Goal: Information Seeking & Learning: Check status

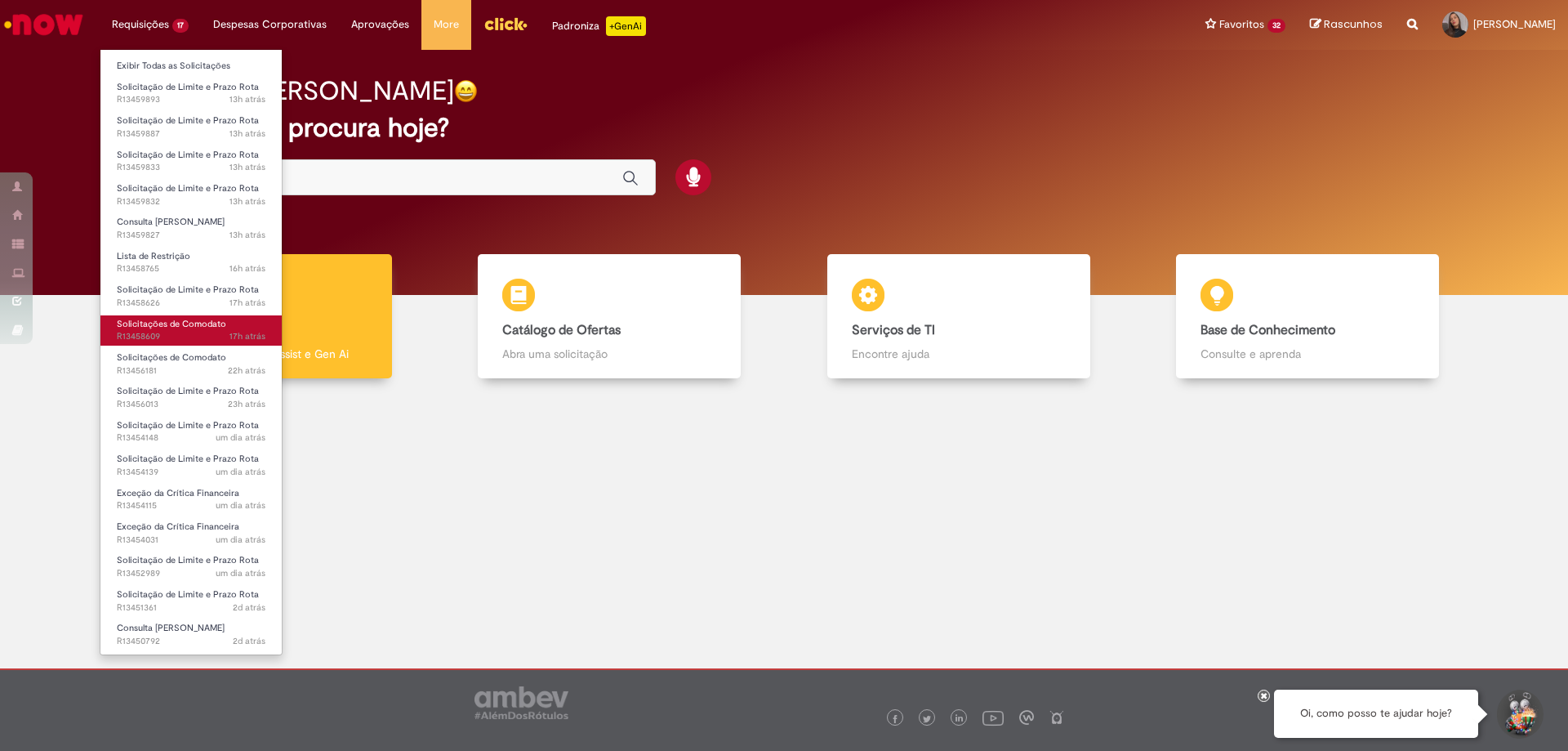
click at [147, 334] on span "17h atrás 17 horas atrás R13458609" at bounding box center [192, 336] width 149 height 13
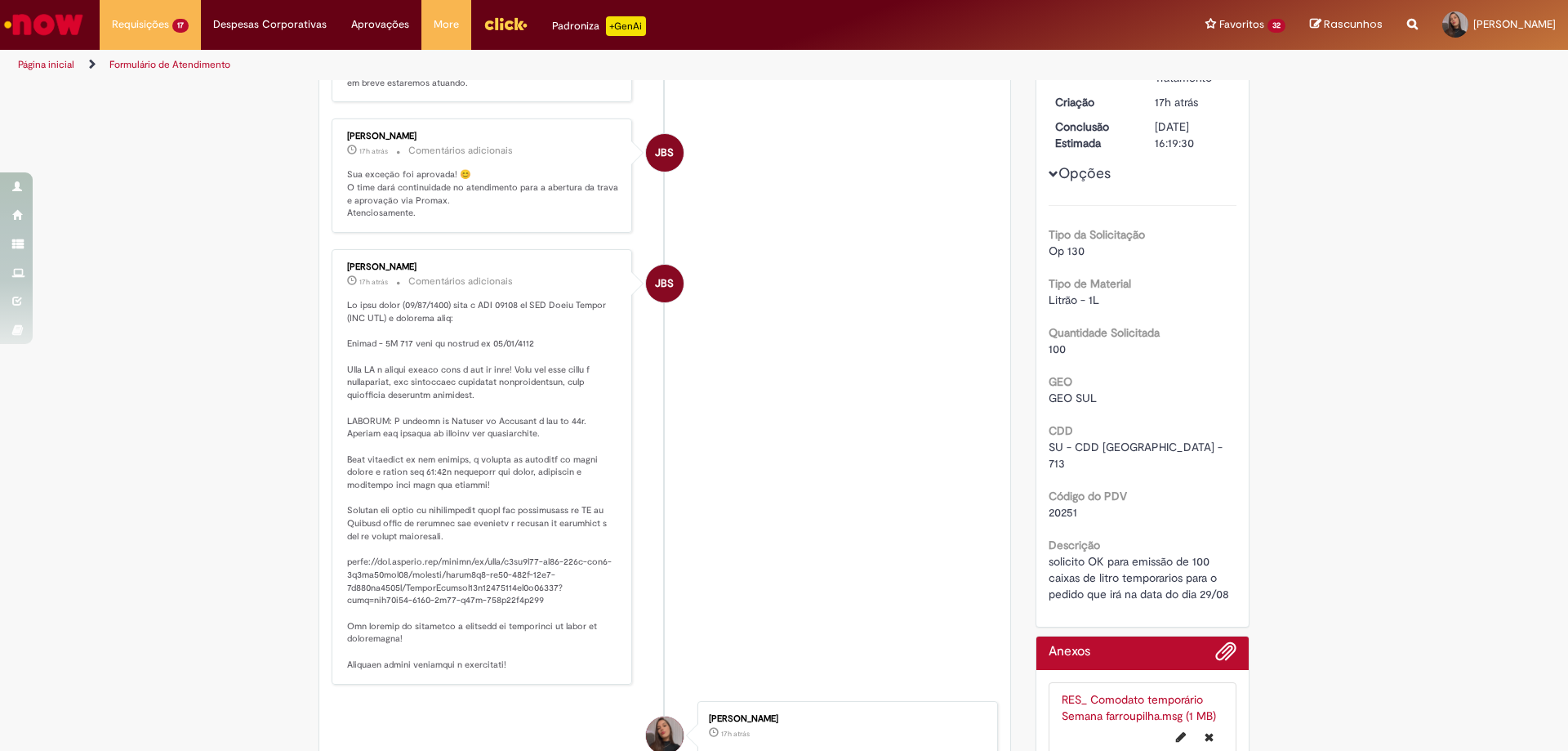
scroll to position [94, 0]
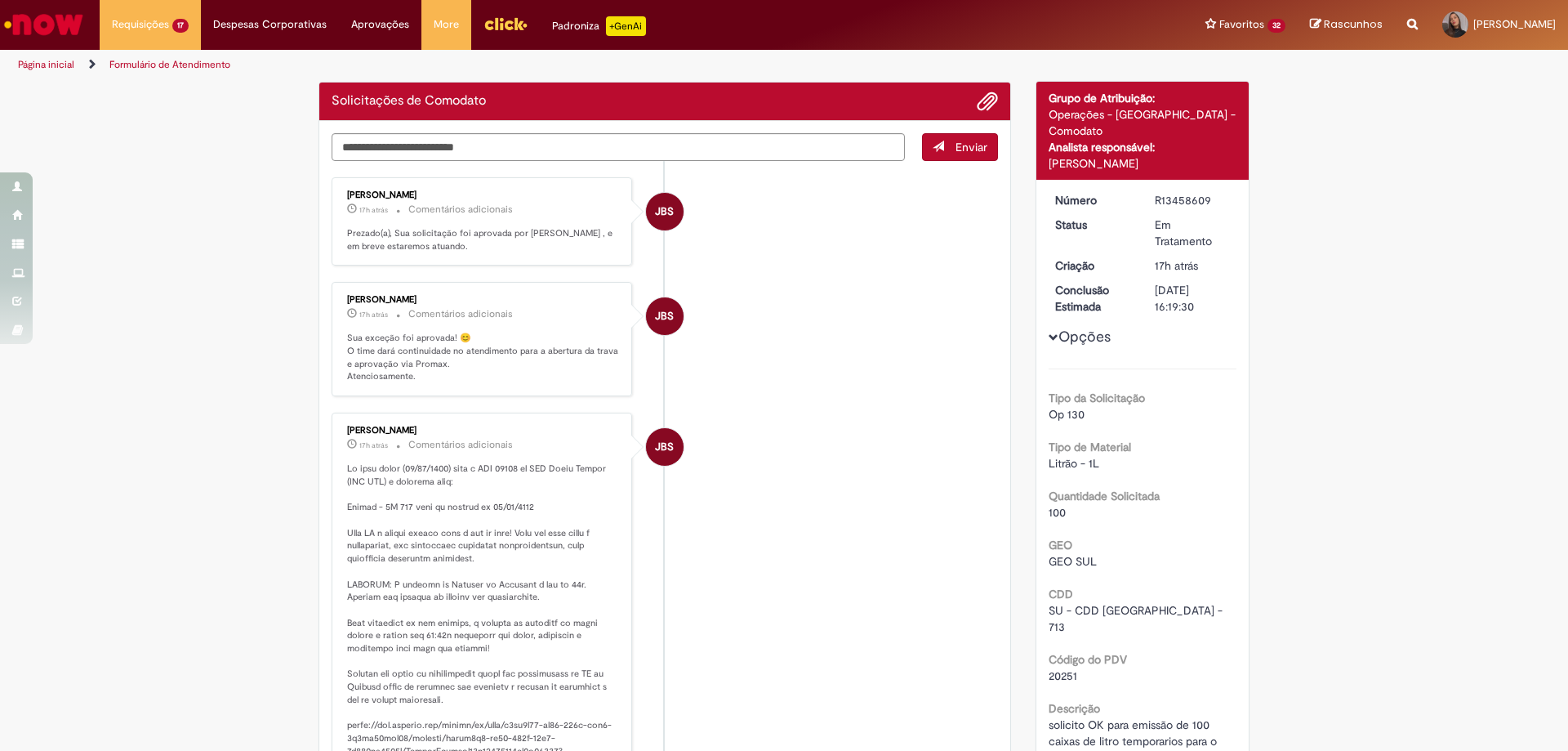
click at [1051, 669] on span "20251" at bounding box center [1063, 676] width 29 height 15
copy span "20251"
click at [784, 337] on li "JBS [PERSON_NAME] 17h atrás 17 horas atrás Comentários adicionais Sua exceção f…" at bounding box center [664, 339] width 666 height 114
click at [136, 259] on div "Verificar Código de Barras Aguardando Aprovação Aguardando atendimento Em Atend…" at bounding box center [784, 571] width 1568 height 1166
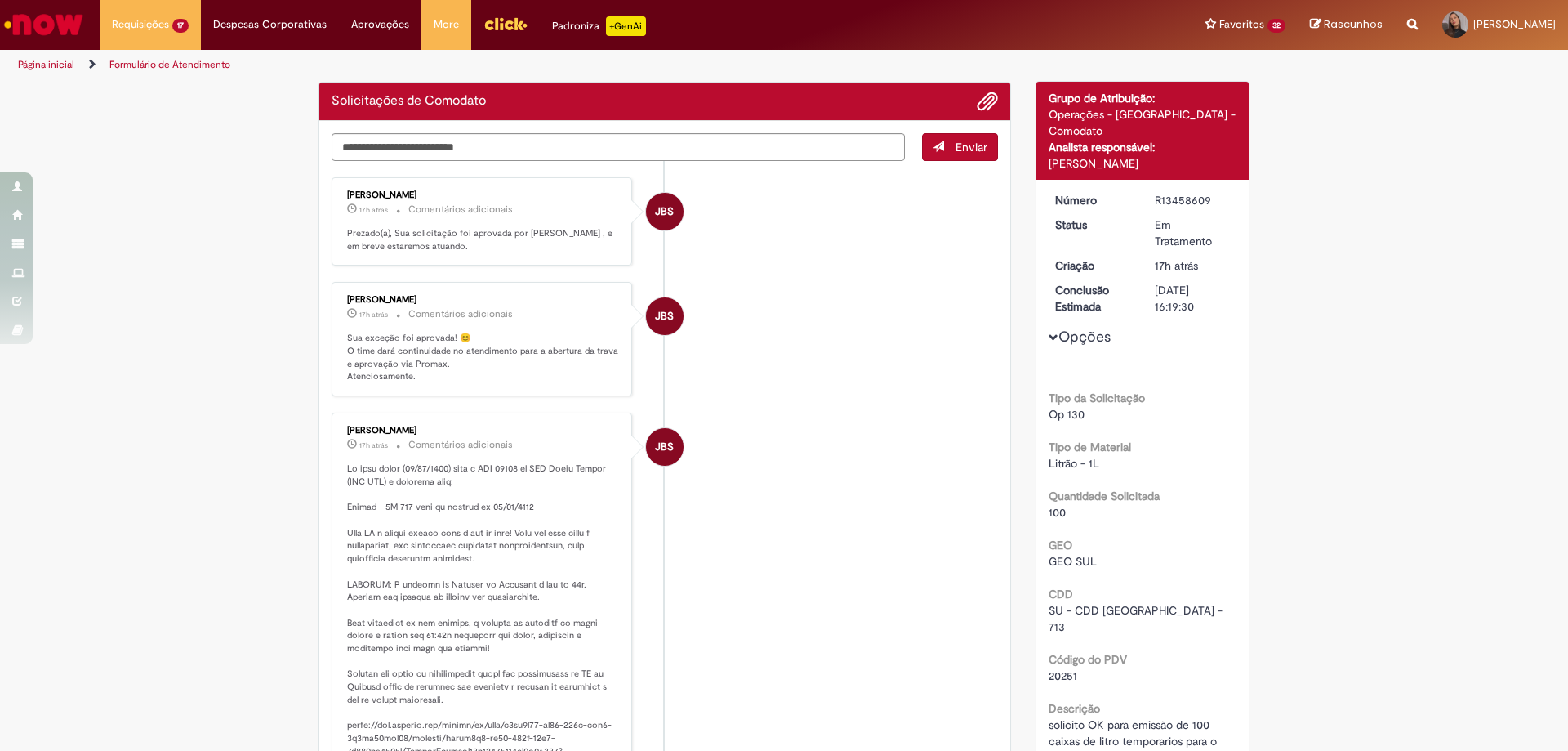
click at [1158, 192] on div "R13458609" at bounding box center [1193, 200] width 75 height 16
copy div "R13458609"
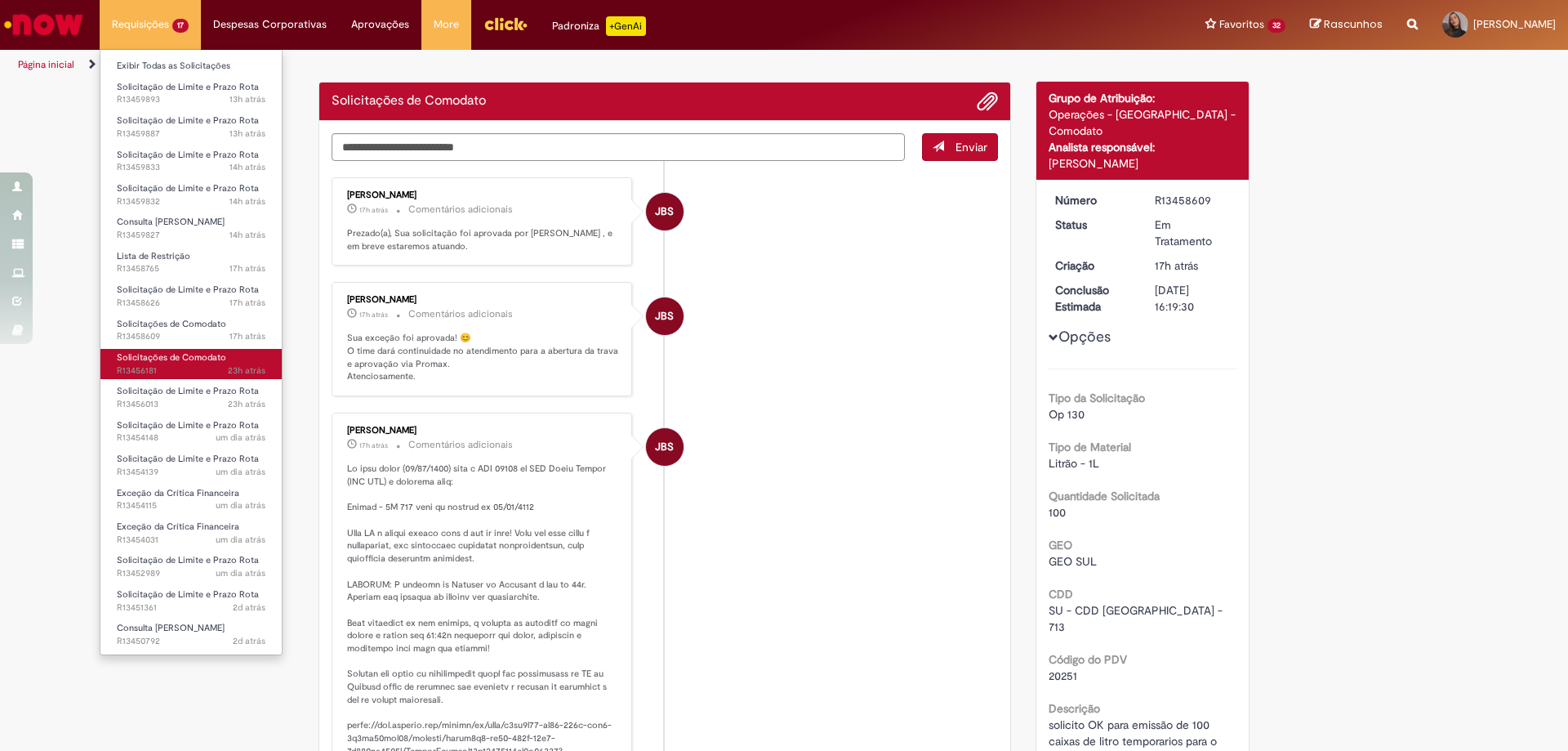
click at [200, 362] on span "Solicitações de Comodato" at bounding box center [172, 358] width 109 height 12
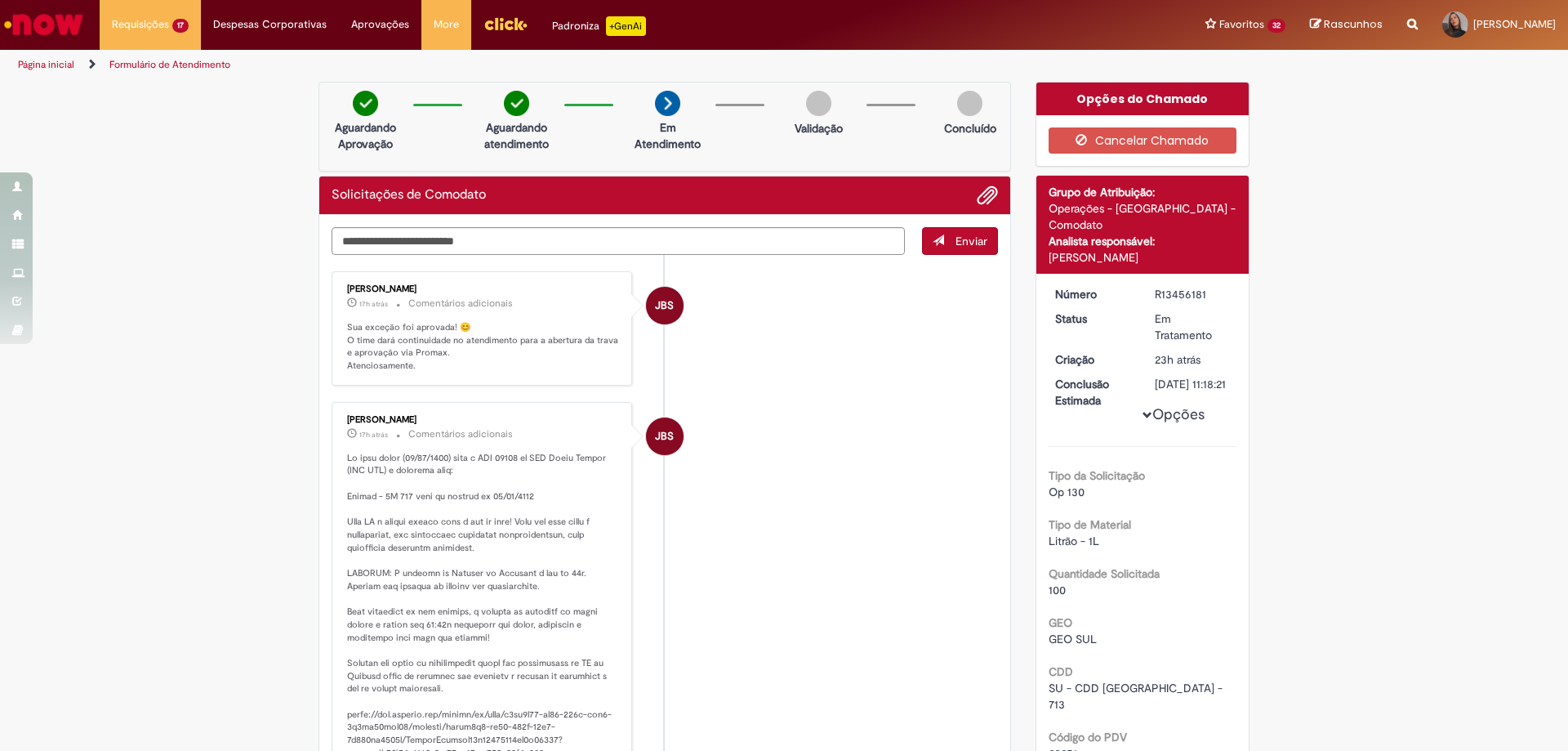
click at [1171, 286] on div "R13456181" at bounding box center [1193, 294] width 75 height 16
copy div "R13456181"
